Goal: Find specific page/section: Find specific page/section

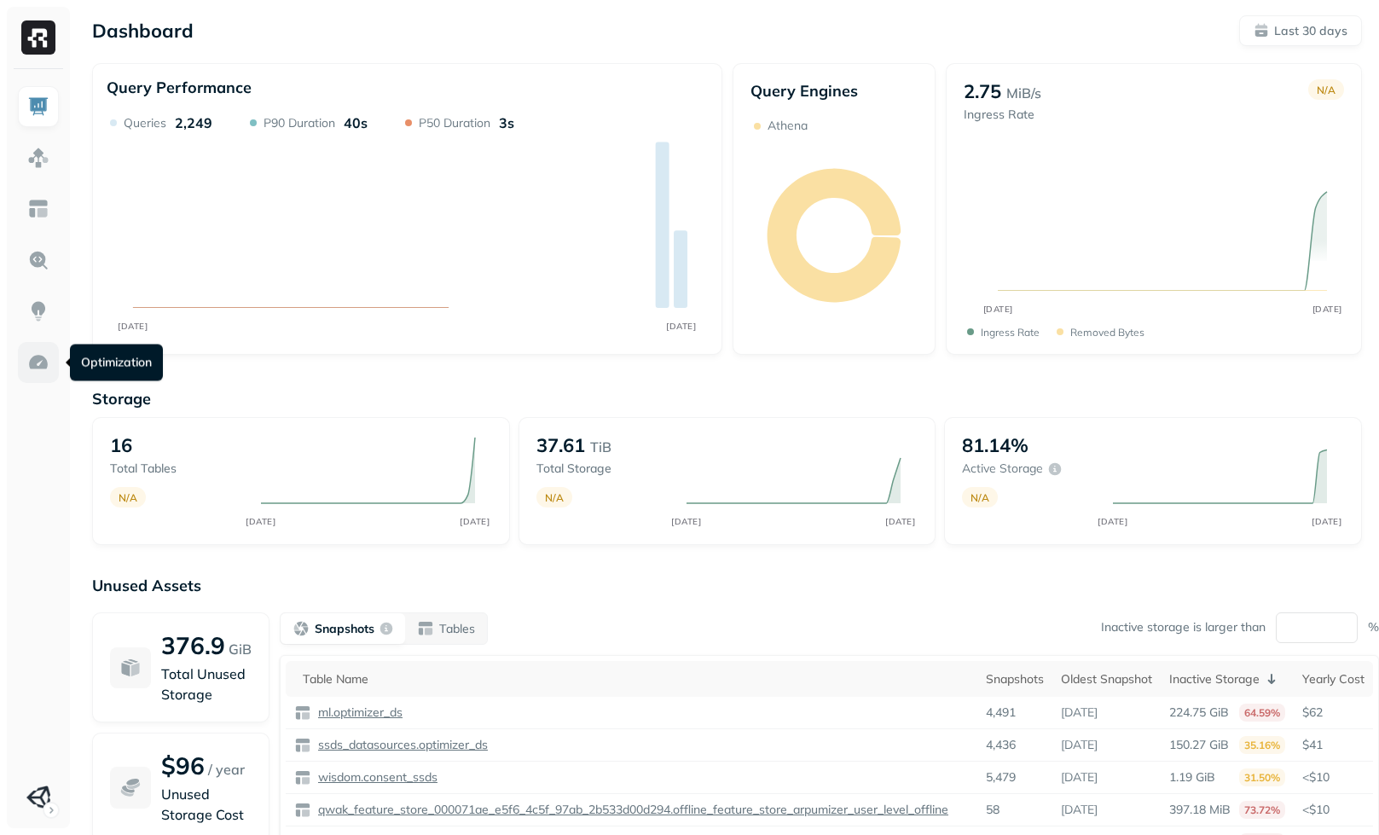
click at [35, 362] on img at bounding box center [38, 362] width 22 height 22
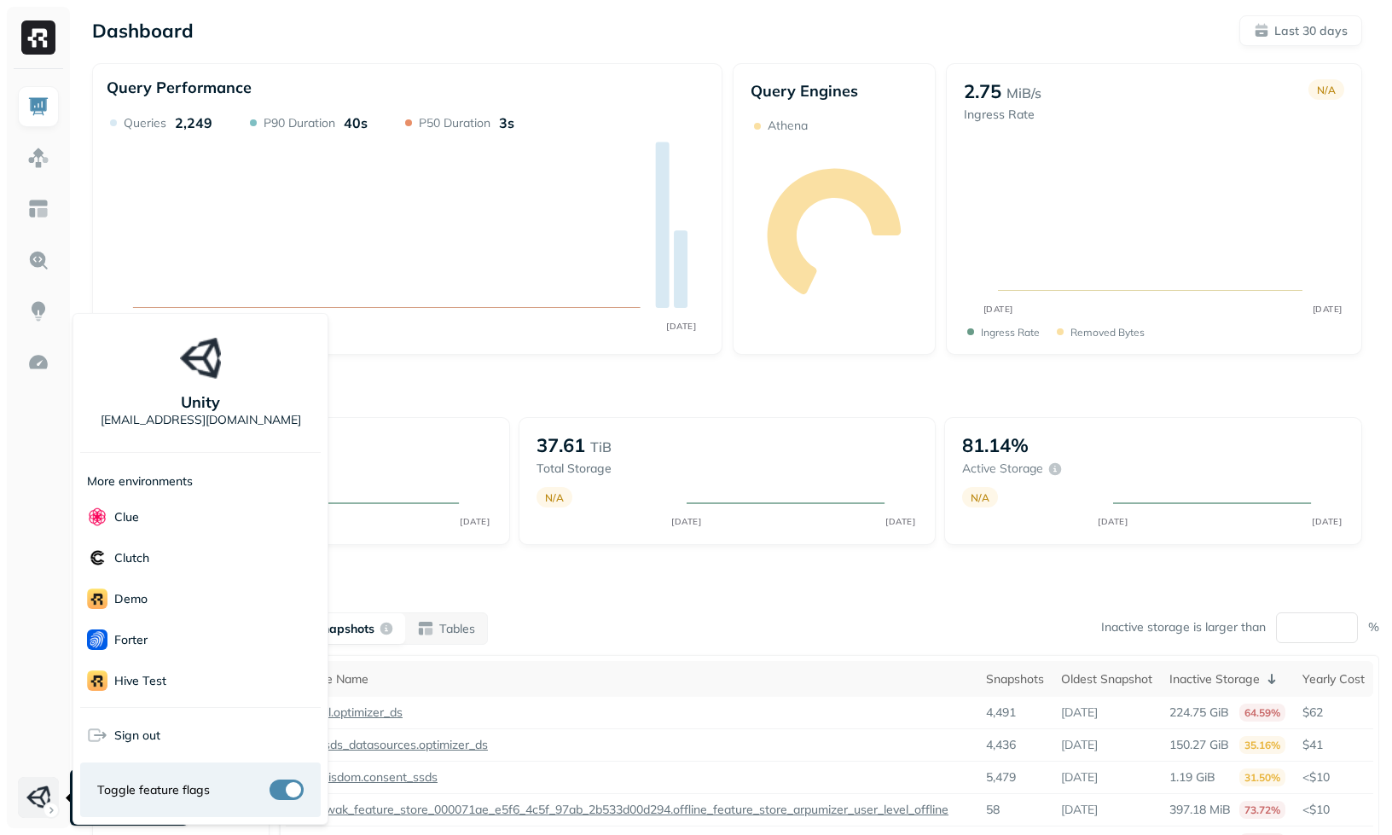
click at [34, 786] on html "Dashboard Last 30 days Query Performance [DATE] [DATE] Queries 2,249 P90 Durati…" at bounding box center [696, 474] width 1392 height 949
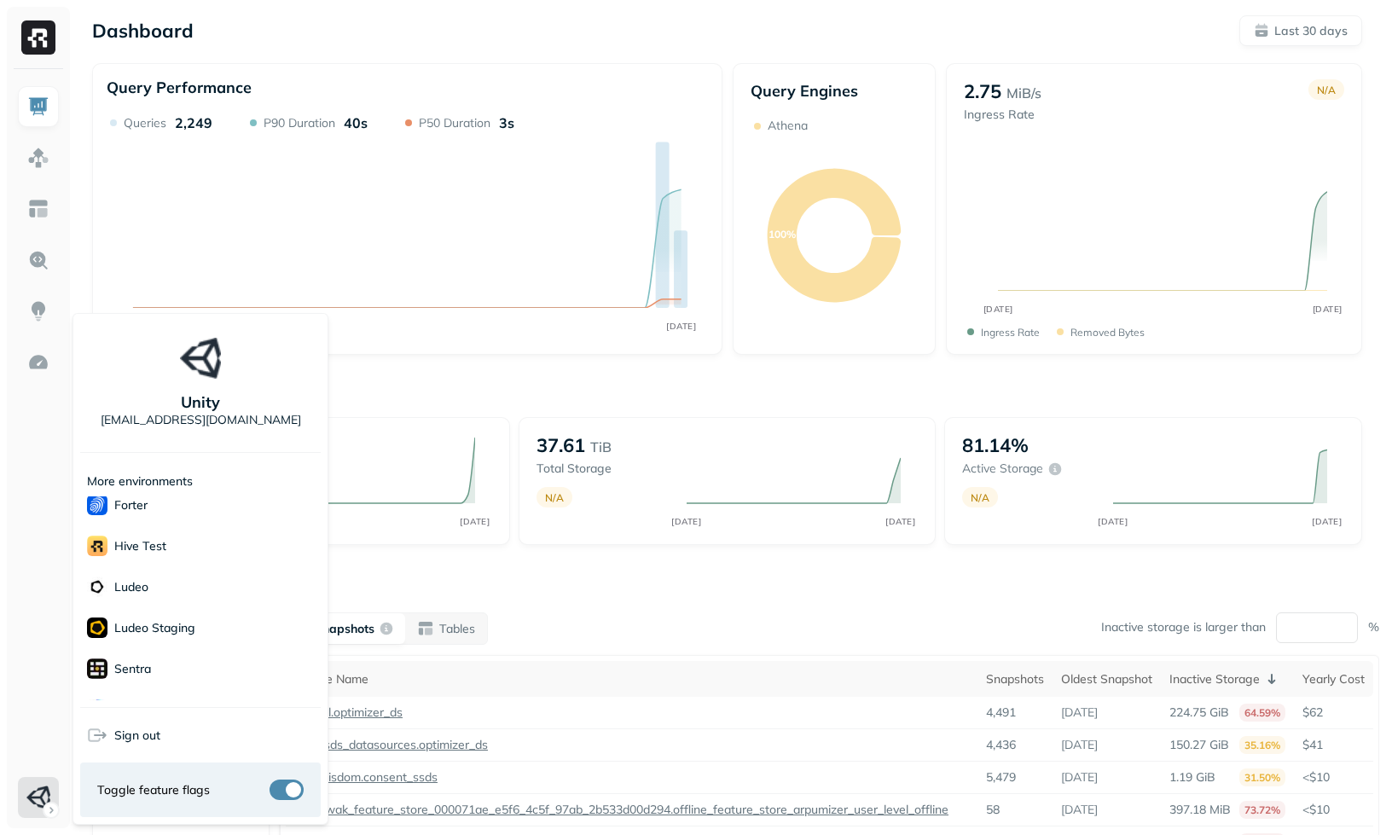
scroll to position [287, 0]
click at [149, 688] on span "Voodoo" at bounding box center [121, 680] width 69 height 20
